Goal: Find specific page/section: Find specific page/section

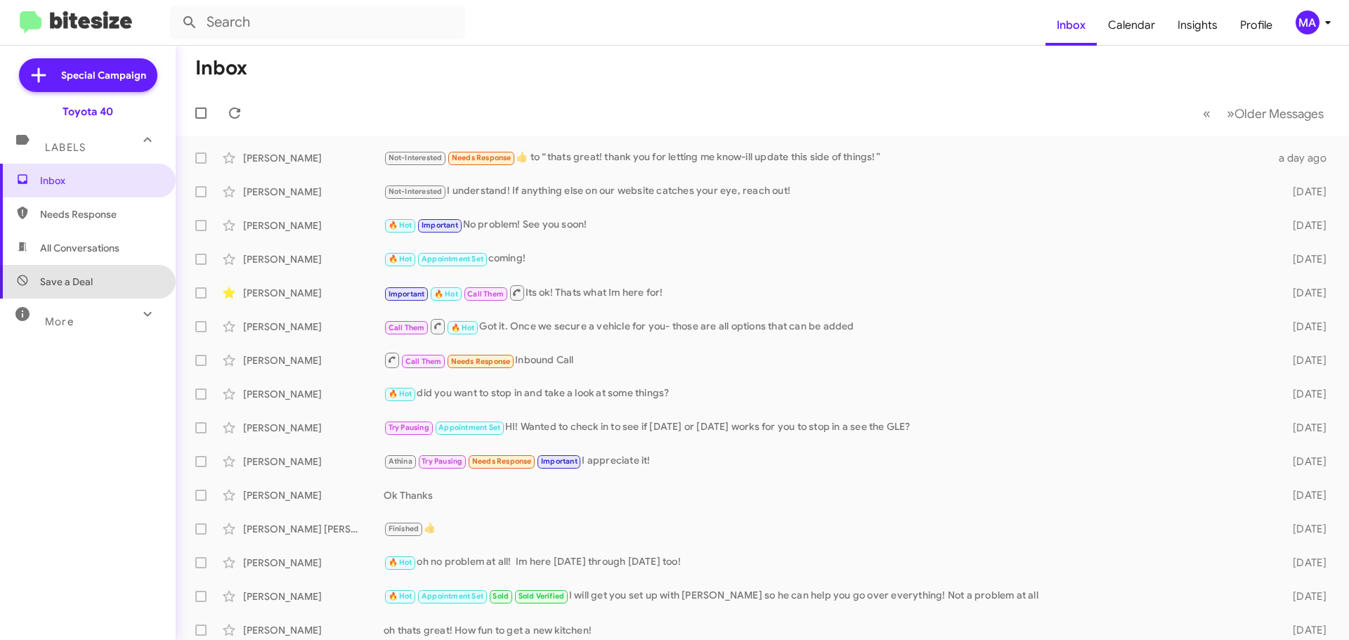
click at [107, 275] on span "Save a Deal" at bounding box center [88, 282] width 176 height 34
type input "in:not-interested"
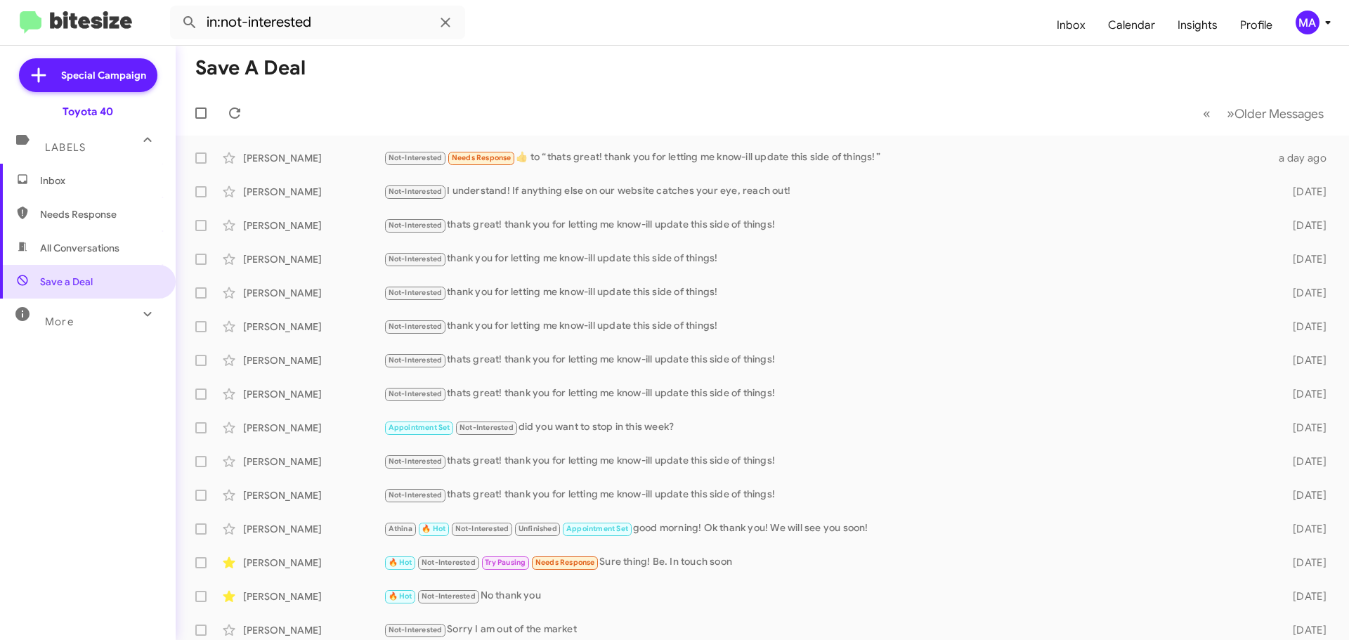
click at [66, 188] on span "Inbox" at bounding box center [88, 181] width 176 height 34
